Goal: Information Seeking & Learning: Learn about a topic

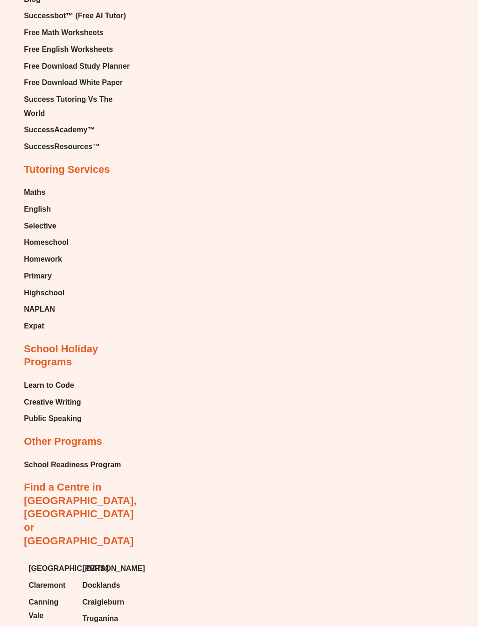
scroll to position [6008, 0]
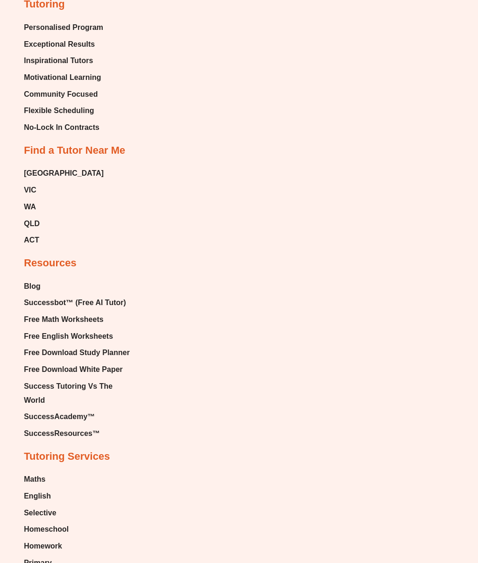
scroll to position [3804, 0]
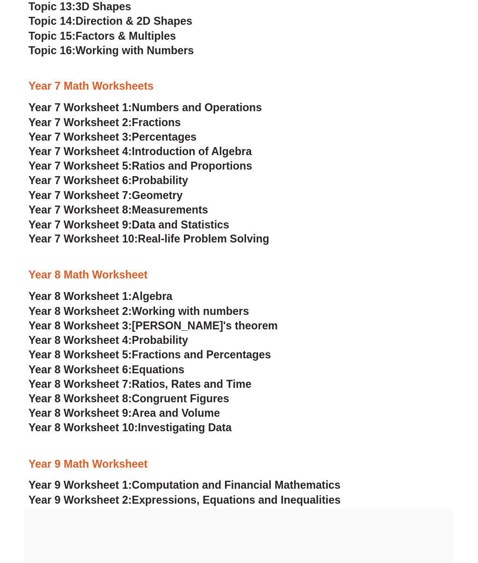
scroll to position [3727, 0]
